Goal: Information Seeking & Learning: Learn about a topic

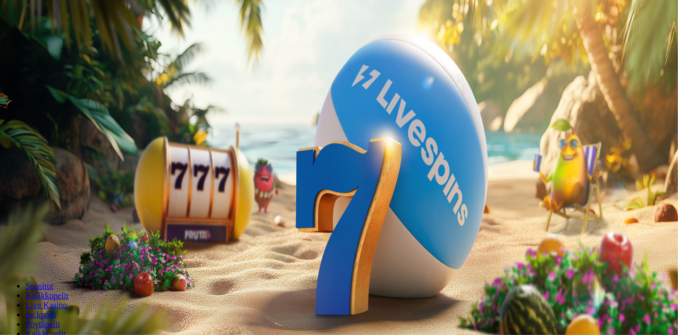
click at [61, 81] on span "Tarjoukset" at bounding box center [44, 76] width 36 height 9
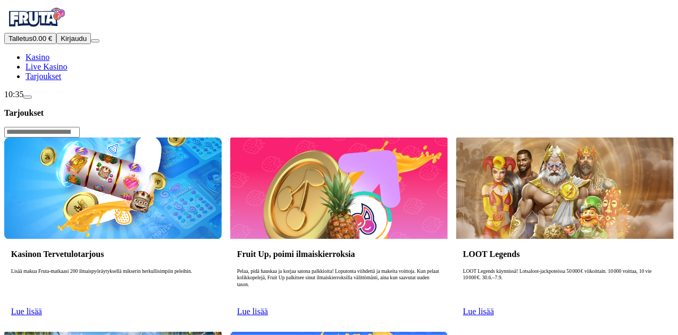
click at [42, 307] on span "Lue lisää" at bounding box center [26, 311] width 31 height 9
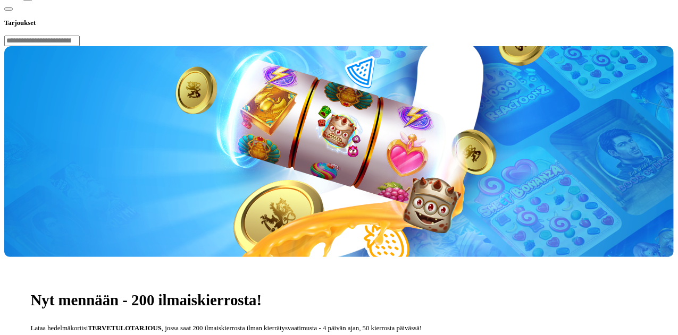
scroll to position [99, 0]
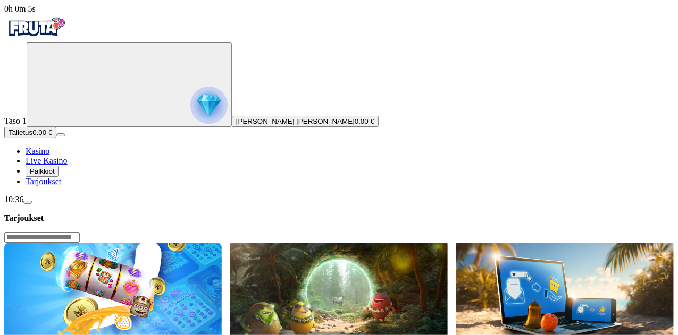
click at [65, 205] on div "10:36" at bounding box center [338, 200] width 669 height 10
click at [55, 175] on span "Palkkiot" at bounding box center [42, 171] width 25 height 8
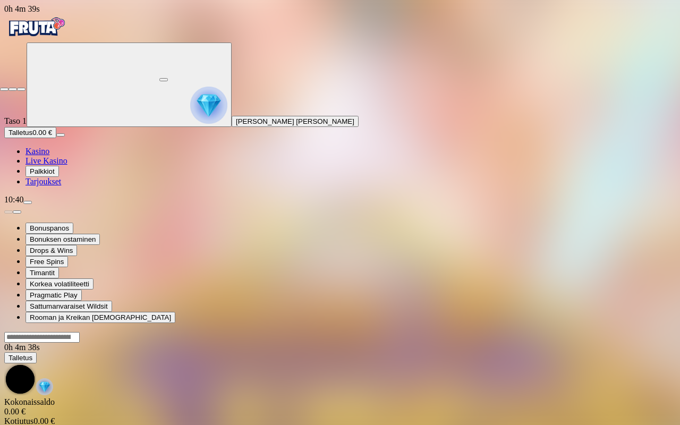
click at [21, 89] on span "fullscreen-exit icon" at bounding box center [21, 89] width 0 height 0
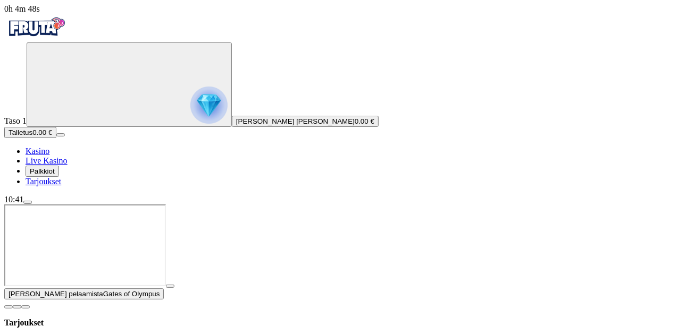
click at [9, 307] on span "close icon" at bounding box center [9, 307] width 0 height 0
